Goal: Information Seeking & Learning: Check status

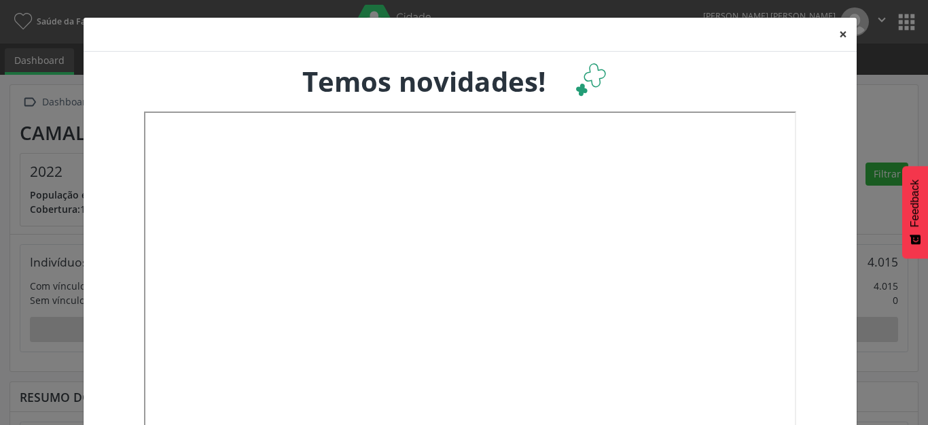
click at [839, 35] on button "×" at bounding box center [843, 34] width 27 height 33
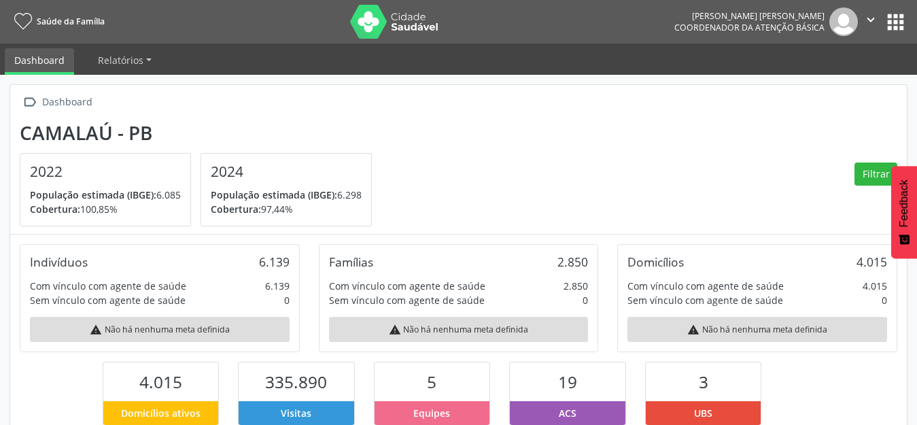
scroll to position [226, 298]
click at [897, 22] on button "apps" at bounding box center [896, 22] width 24 height 24
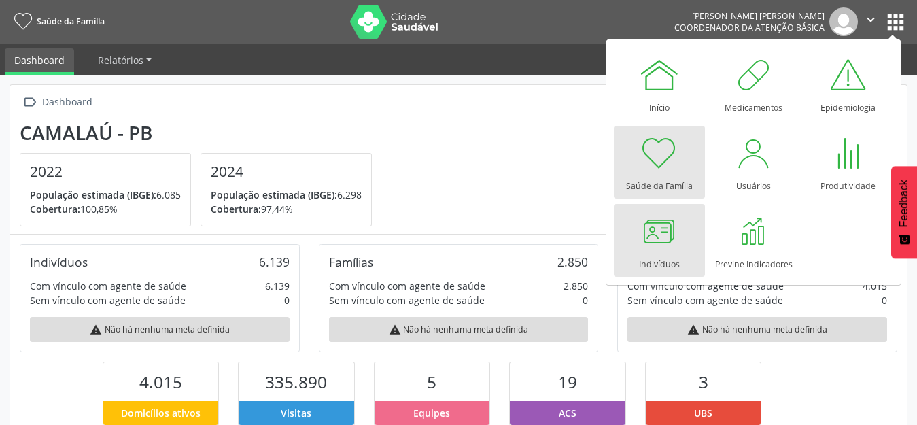
click at [667, 237] on div at bounding box center [659, 231] width 41 height 41
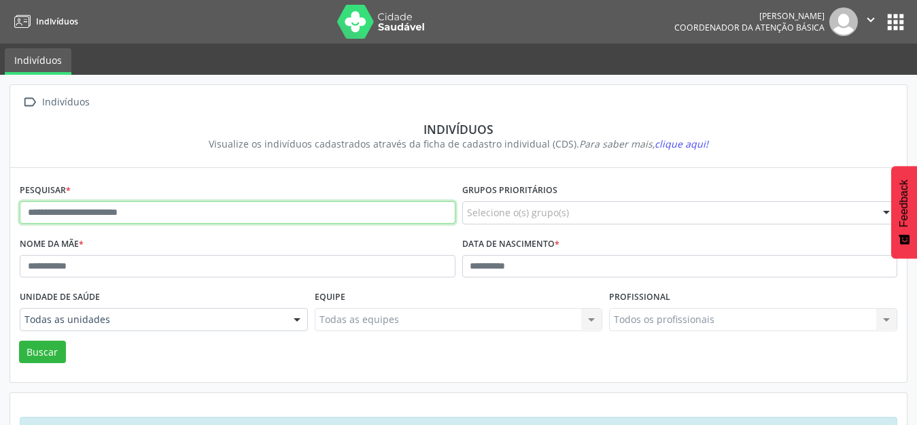
click at [136, 204] on input "text" at bounding box center [238, 212] width 436 height 23
type input "**********"
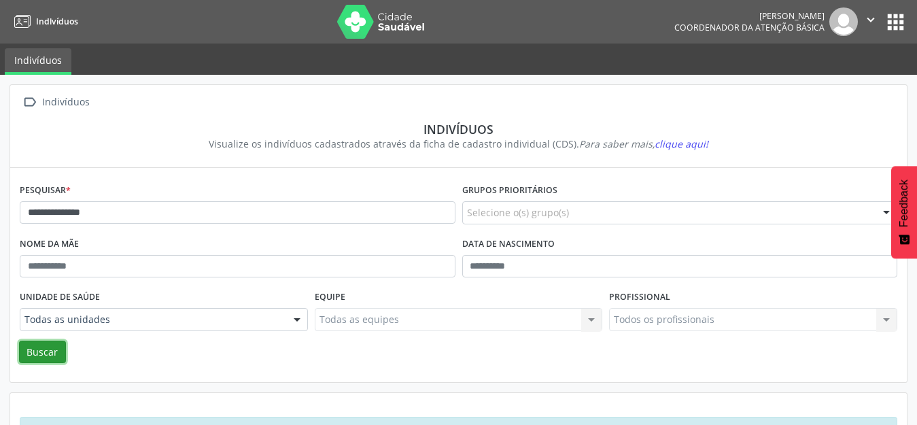
click at [56, 349] on button "Buscar" at bounding box center [42, 351] width 47 height 23
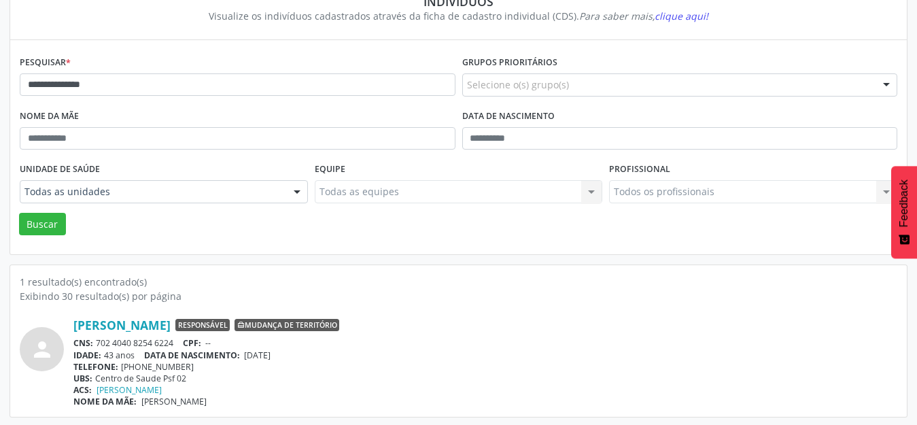
scroll to position [130, 0]
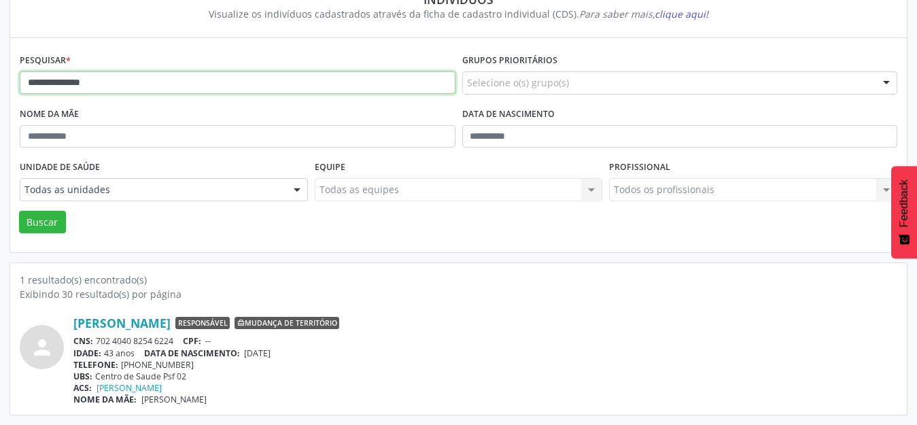
click at [80, 79] on input "**********" at bounding box center [238, 82] width 436 height 23
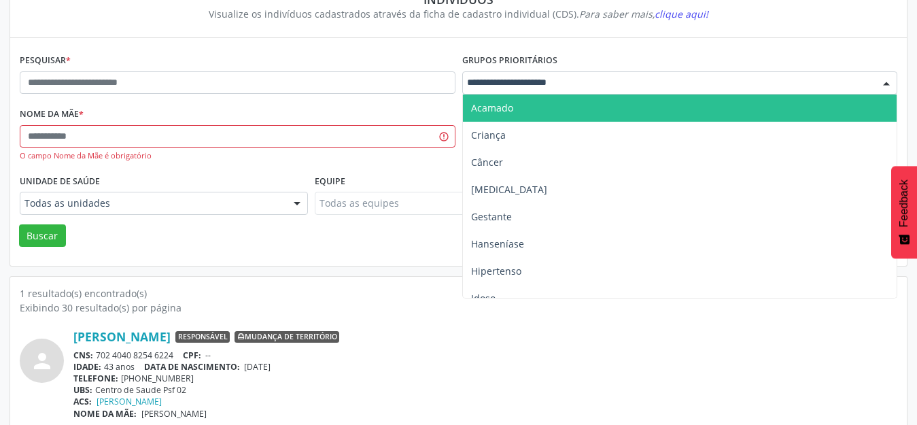
click at [604, 84] on div at bounding box center [680, 82] width 436 height 23
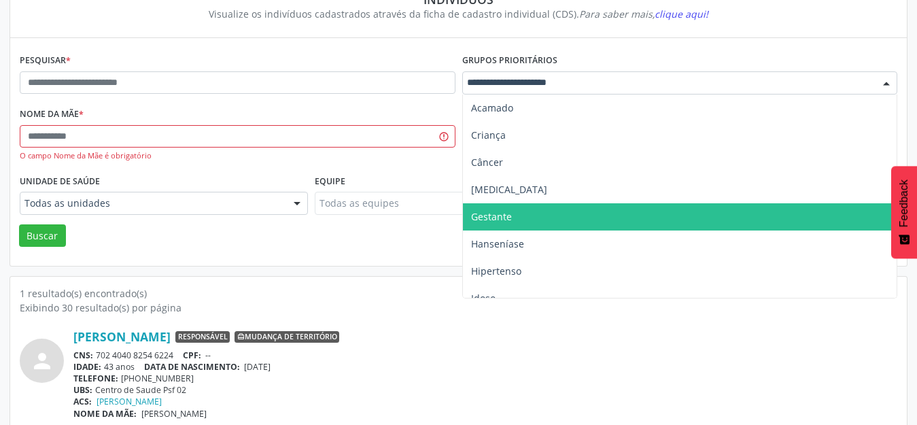
scroll to position [41, 0]
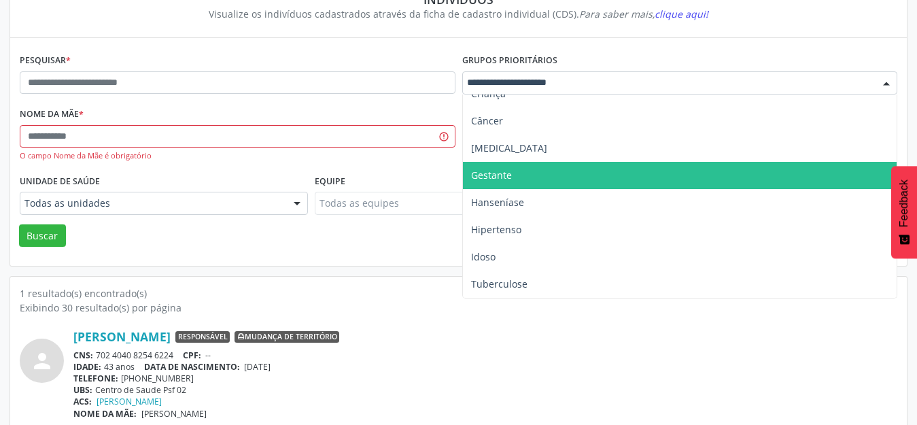
click at [494, 181] on span "Gestante" at bounding box center [491, 175] width 41 height 13
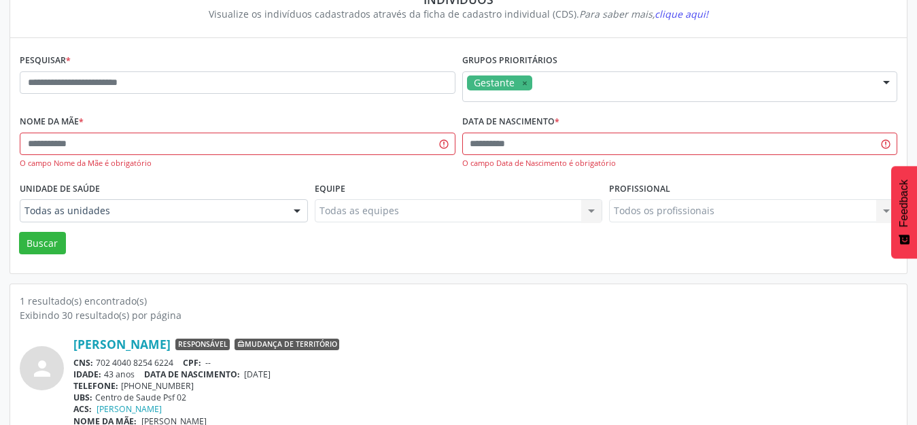
click at [396, 269] on div "Pesquisar * Grupos prioritários Gestante Acamado Criança Câncer [MEDICAL_DATA] …" at bounding box center [458, 155] width 896 height 235
click at [28, 242] on button "Buscar" at bounding box center [42, 243] width 47 height 23
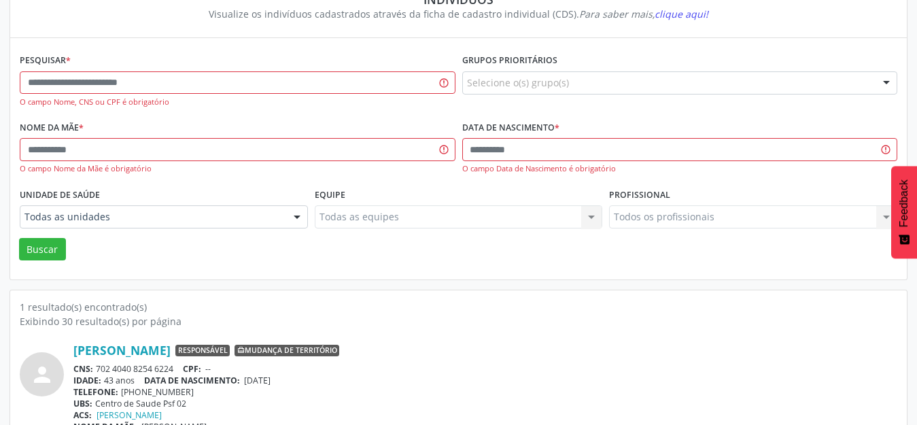
click at [455, 242] on div "Buscar" at bounding box center [458, 249] width 884 height 23
click at [75, 80] on input "text" at bounding box center [238, 82] width 436 height 23
click at [462, 156] on input "text" at bounding box center [680, 149] width 436 height 23
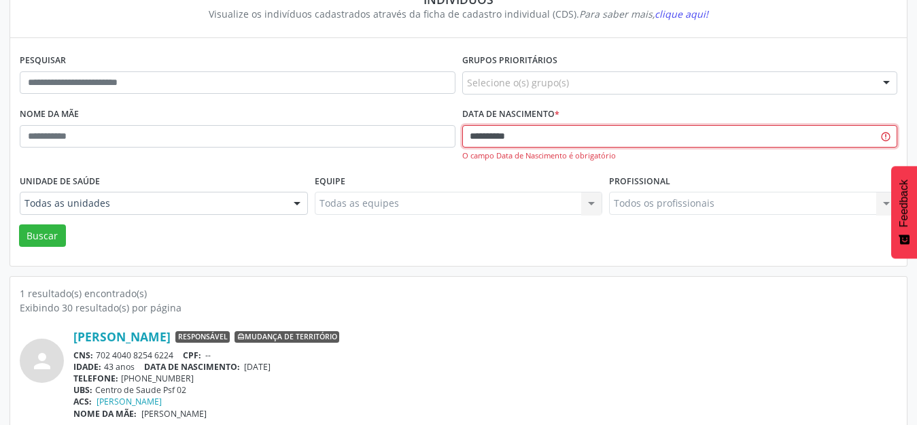
type input "**********"
click at [19, 224] on button "Buscar" at bounding box center [42, 235] width 47 height 23
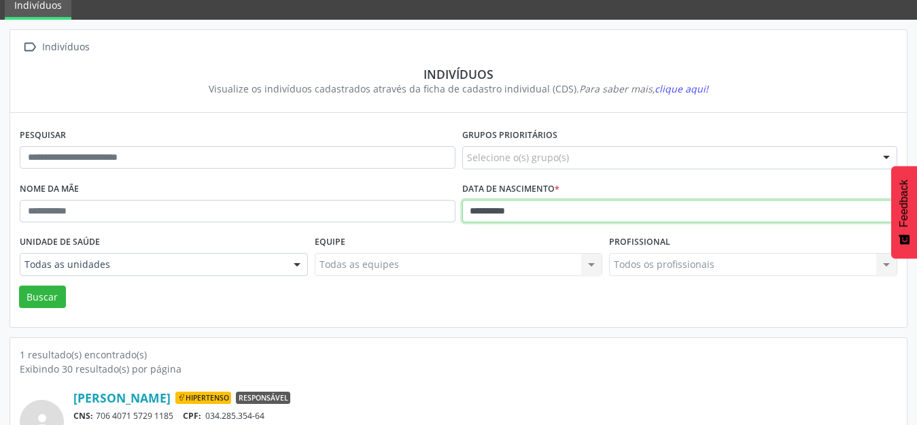
scroll to position [130, 0]
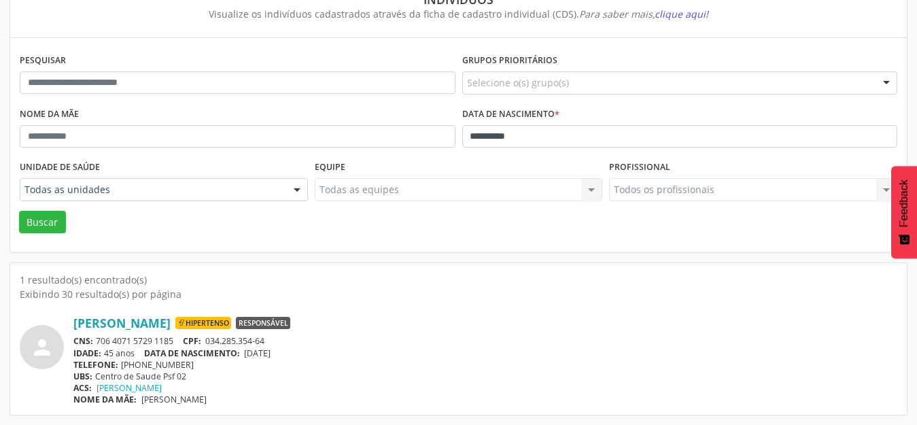
click at [431, 279] on div "1 resultado(s) encontrado(s)" at bounding box center [458, 280] width 877 height 14
click at [156, 323] on link "[PERSON_NAME]" at bounding box center [121, 322] width 97 height 15
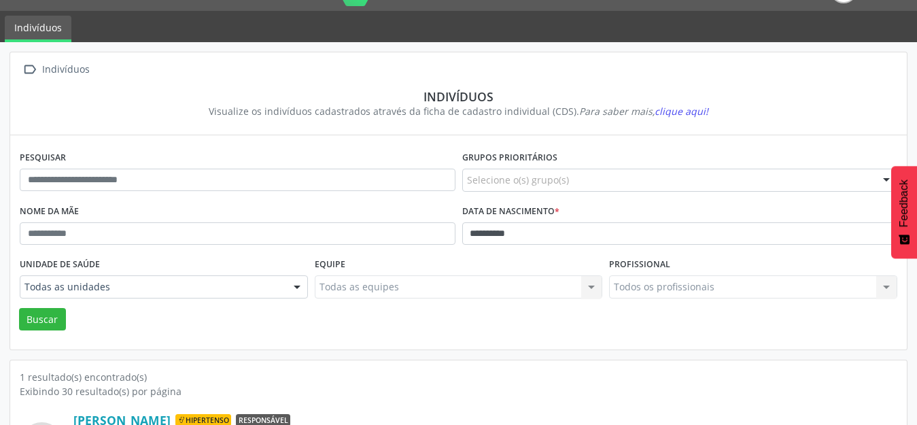
scroll to position [0, 0]
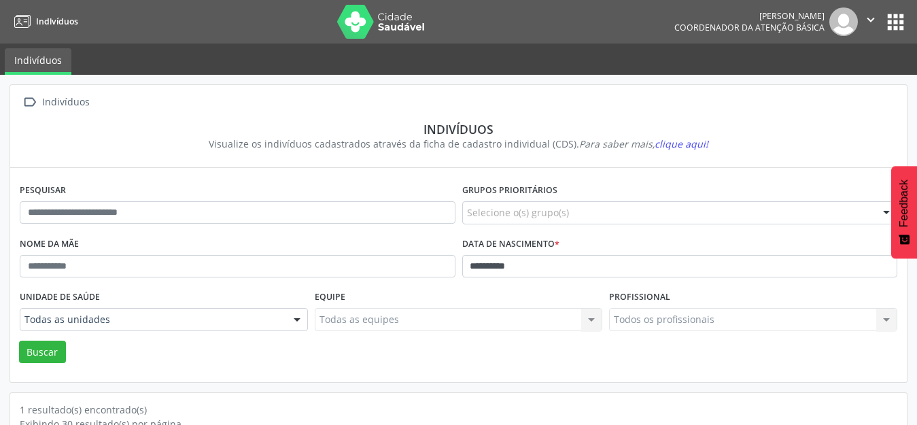
click at [876, 24] on icon "" at bounding box center [870, 19] width 15 height 15
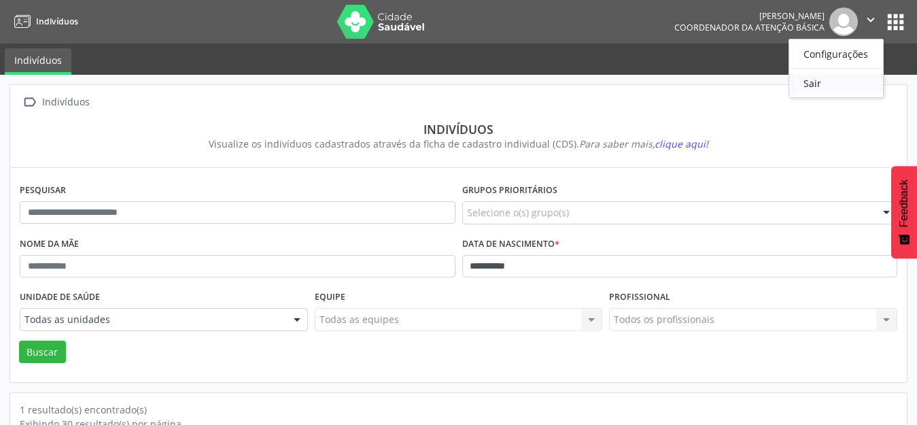
click at [850, 82] on link "Sair" at bounding box center [836, 82] width 94 height 19
